Goal: Communication & Community: Share content

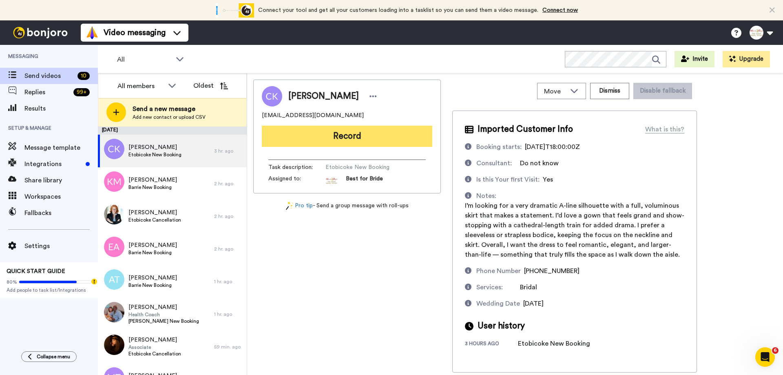
click at [346, 134] on button "Record" at bounding box center [347, 136] width 170 height 21
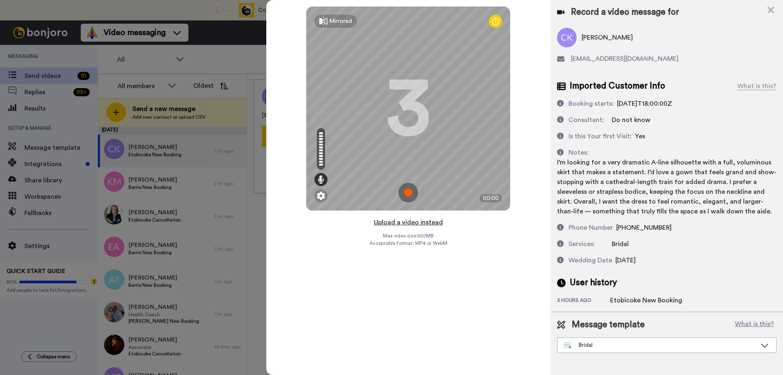
click at [411, 223] on button "Upload a video instead" at bounding box center [408, 222] width 74 height 11
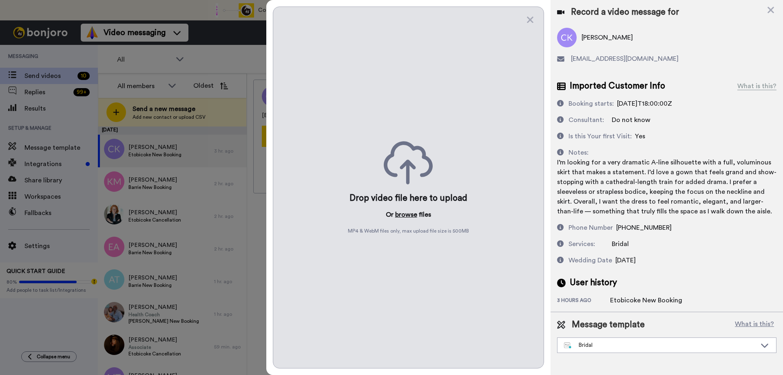
click at [409, 214] on button "browse" at bounding box center [406, 214] width 22 height 10
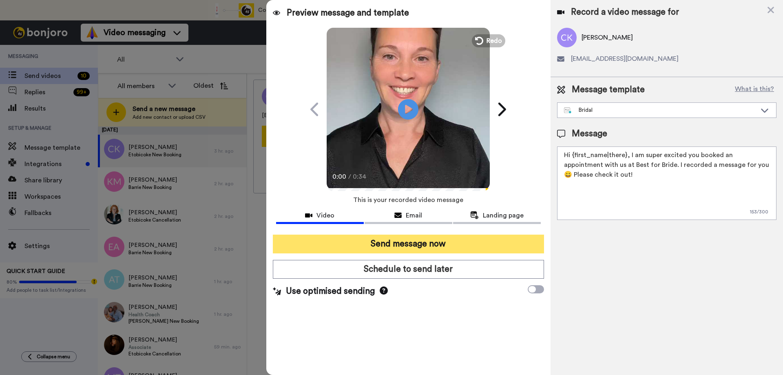
click at [383, 247] on button "Send message now" at bounding box center [408, 243] width 271 height 19
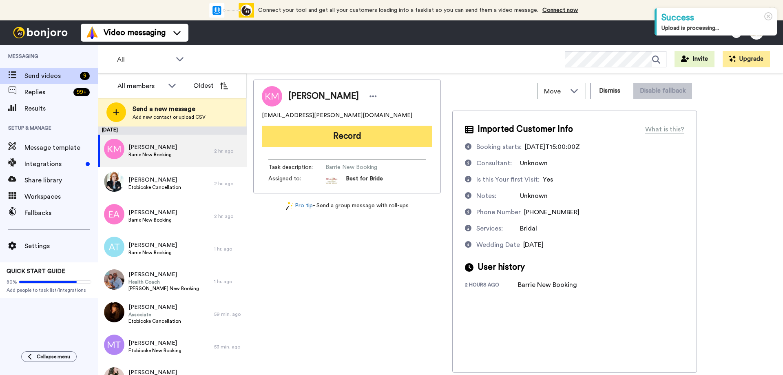
click at [342, 138] on button "Record" at bounding box center [347, 136] width 170 height 21
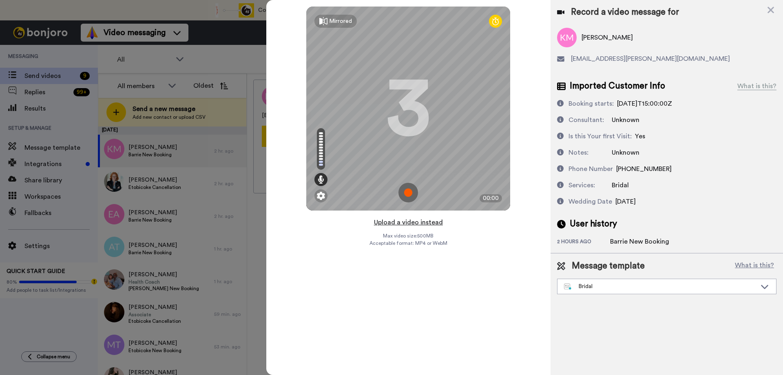
click at [400, 223] on button "Upload a video instead" at bounding box center [408, 222] width 74 height 11
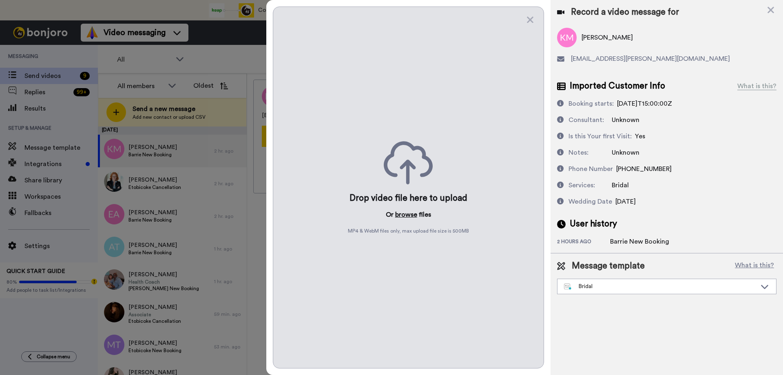
click at [405, 213] on button "browse" at bounding box center [406, 214] width 22 height 10
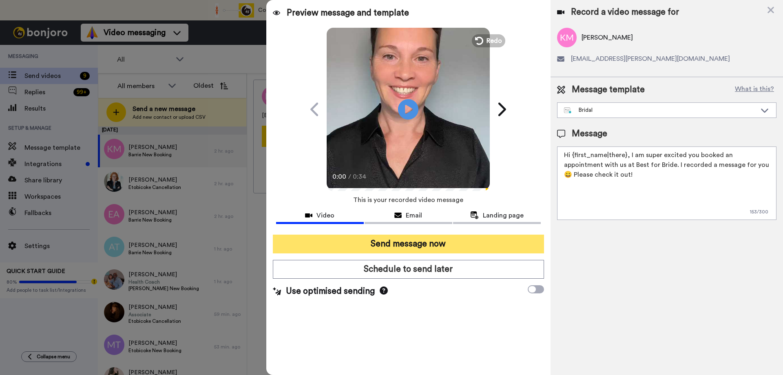
click at [401, 252] on button "Send message now" at bounding box center [408, 243] width 271 height 19
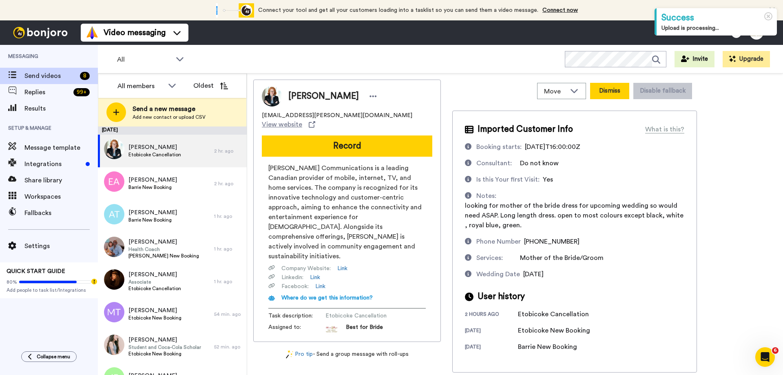
click at [609, 93] on button "Dismiss" at bounding box center [609, 91] width 39 height 16
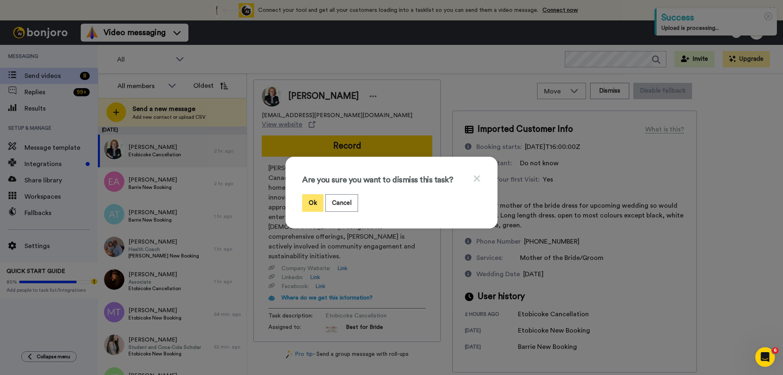
click at [305, 201] on button "Ok" at bounding box center [312, 203] width 21 height 18
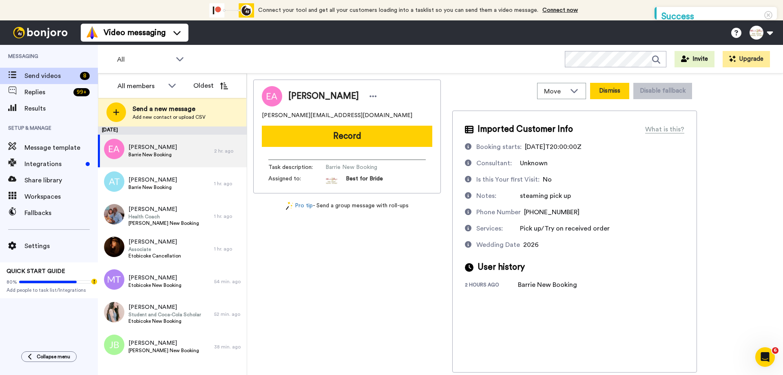
click at [599, 84] on button "Dismiss" at bounding box center [609, 91] width 39 height 16
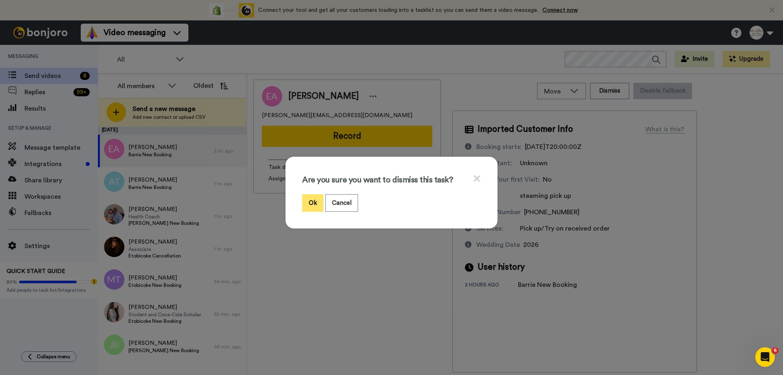
click at [313, 206] on button "Ok" at bounding box center [312, 203] width 21 height 18
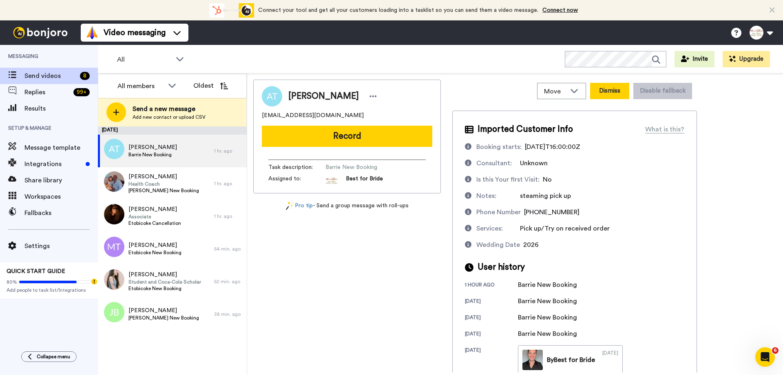
click at [610, 93] on button "Dismiss" at bounding box center [609, 91] width 39 height 16
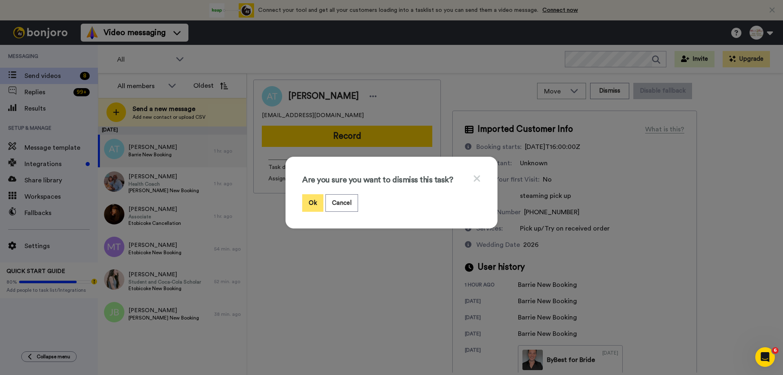
click at [312, 205] on button "Ok" at bounding box center [312, 203] width 21 height 18
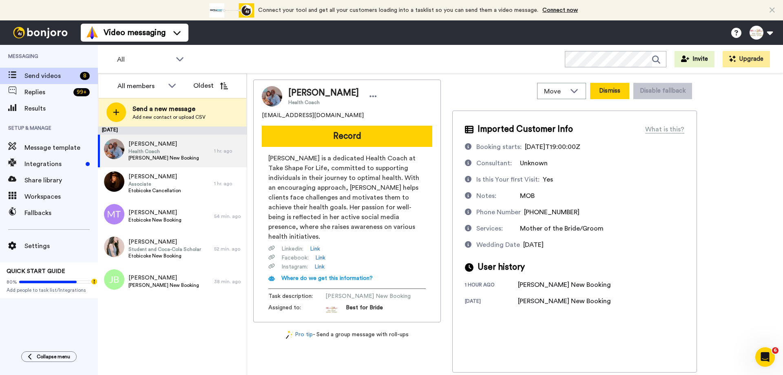
click at [601, 90] on button "Dismiss" at bounding box center [609, 91] width 39 height 16
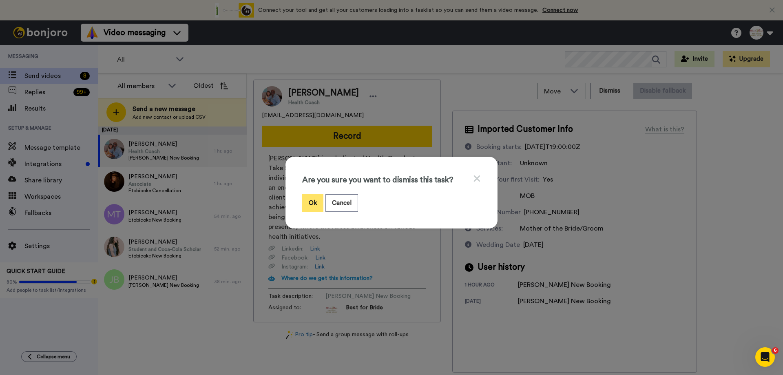
click at [312, 205] on button "Ok" at bounding box center [312, 203] width 21 height 18
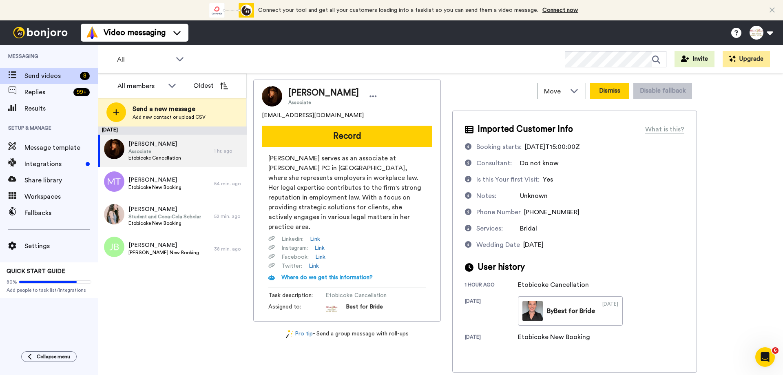
click at [607, 90] on button "Dismiss" at bounding box center [609, 91] width 39 height 16
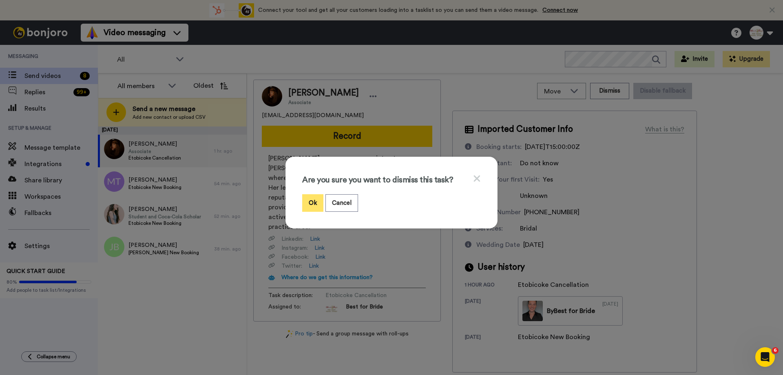
click at [304, 205] on button "Ok" at bounding box center [312, 203] width 21 height 18
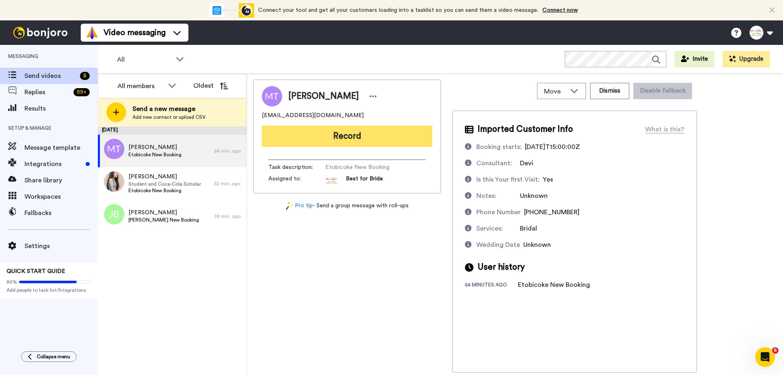
click at [357, 142] on button "Record" at bounding box center [347, 136] width 170 height 21
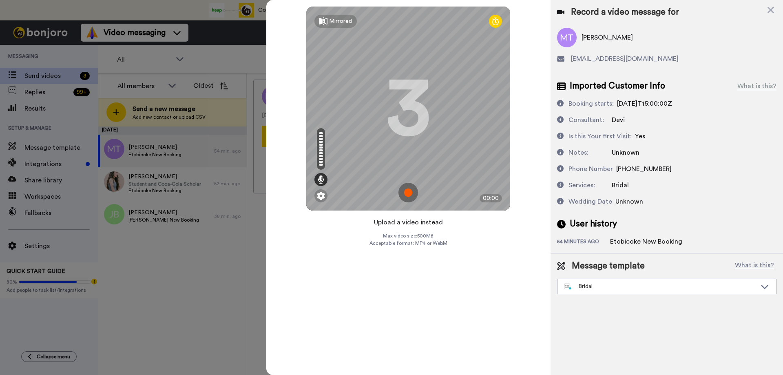
click at [404, 223] on button "Upload a video instead" at bounding box center [408, 222] width 74 height 11
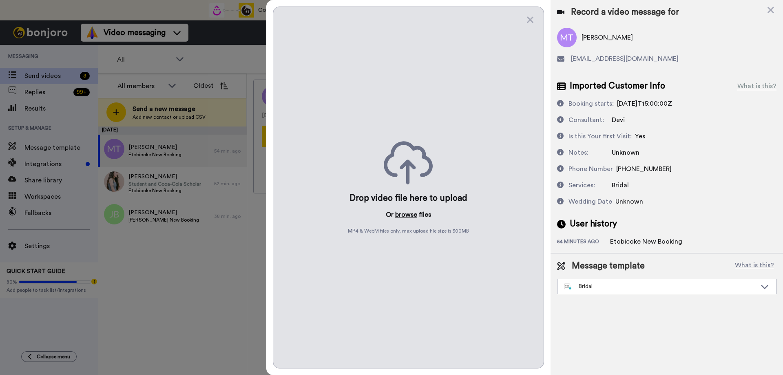
click at [406, 216] on button "browse" at bounding box center [406, 214] width 22 height 10
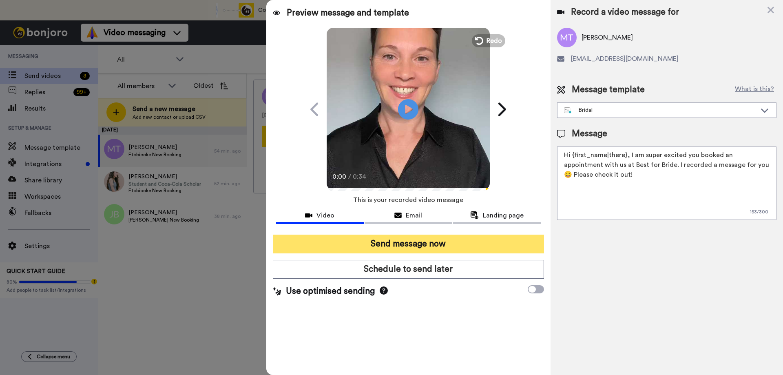
click at [402, 244] on button "Send message now" at bounding box center [408, 243] width 271 height 19
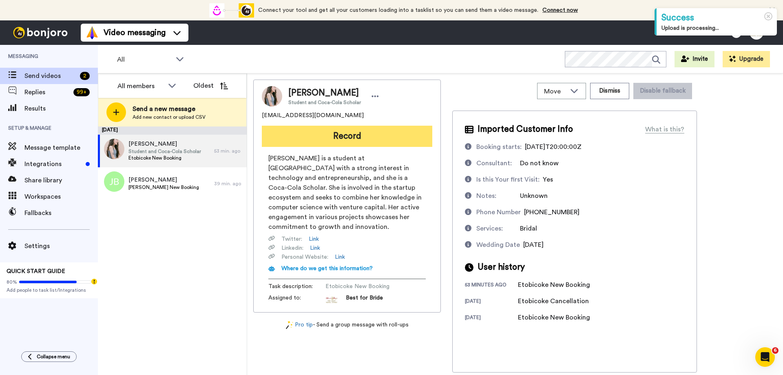
click at [352, 138] on button "Record" at bounding box center [347, 136] width 170 height 21
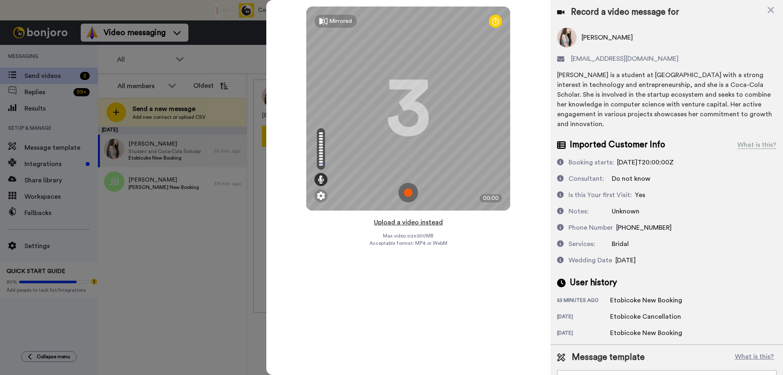
click at [408, 223] on button "Upload a video instead" at bounding box center [408, 222] width 74 height 11
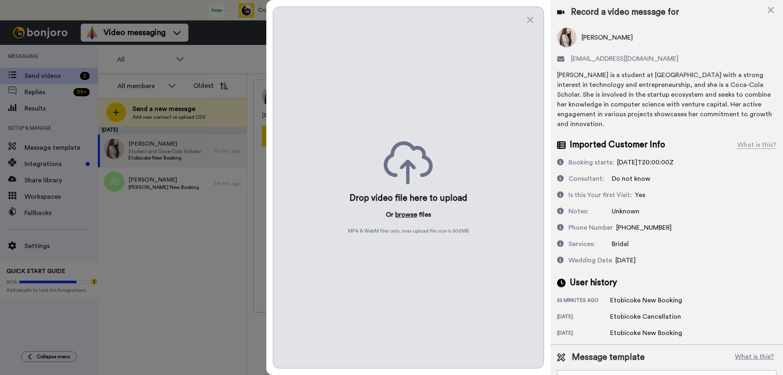
click at [410, 214] on button "browse" at bounding box center [406, 214] width 22 height 10
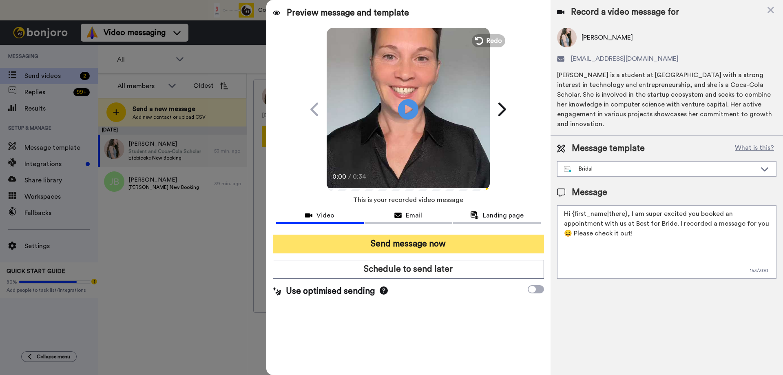
click at [395, 245] on button "Send message now" at bounding box center [408, 243] width 271 height 19
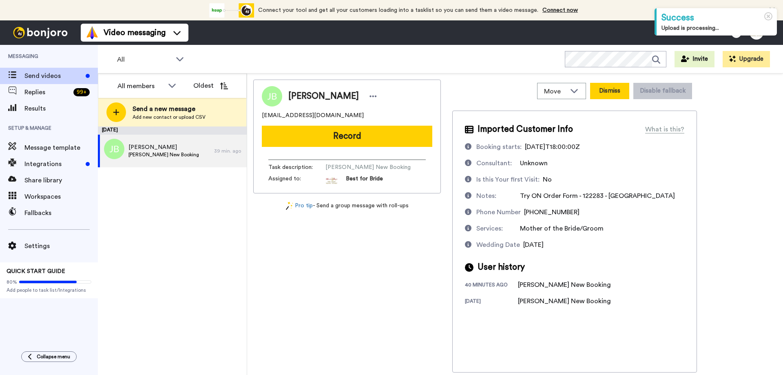
click at [612, 96] on button "Dismiss" at bounding box center [609, 91] width 39 height 16
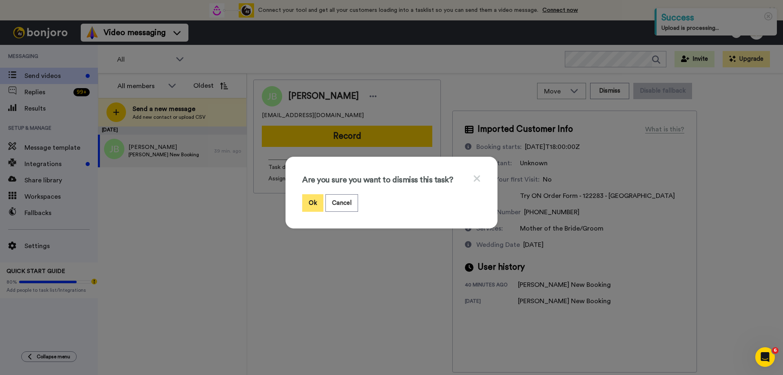
click at [304, 201] on button "Ok" at bounding box center [312, 203] width 21 height 18
